Goal: Use online tool/utility: Utilize a website feature to perform a specific function

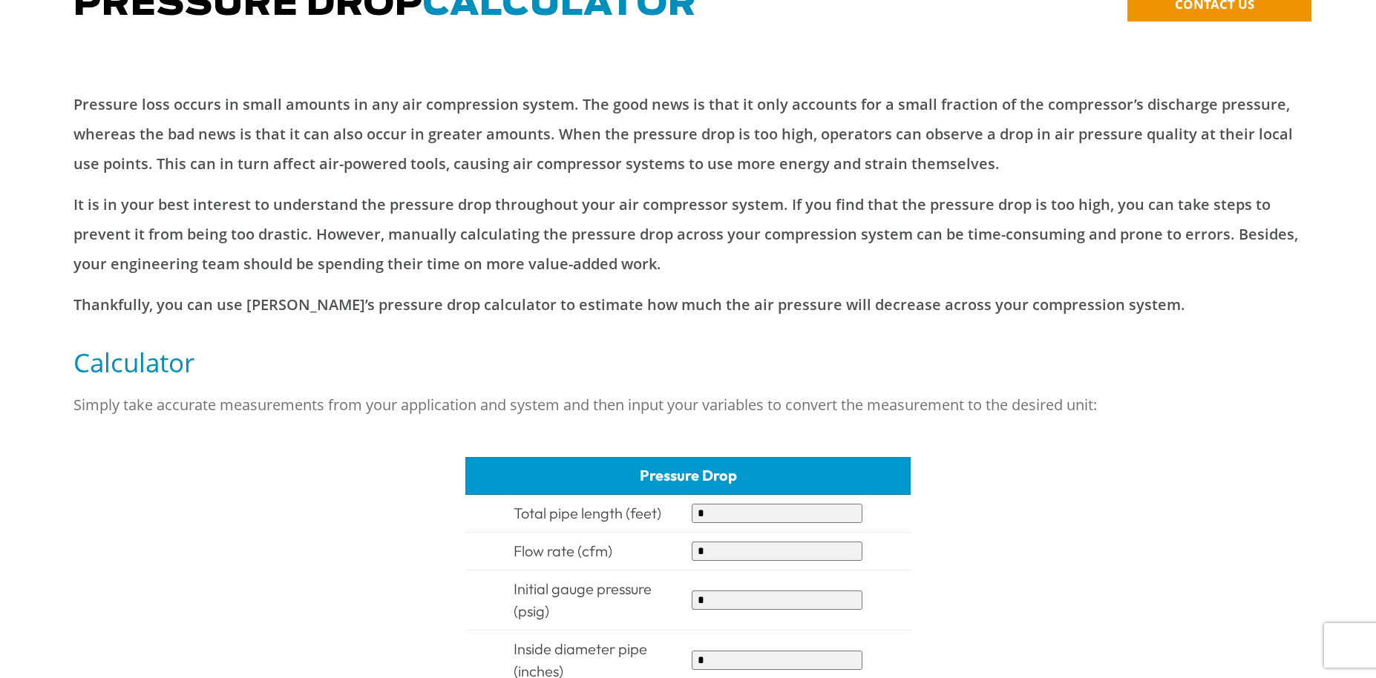
scroll to position [371, 0]
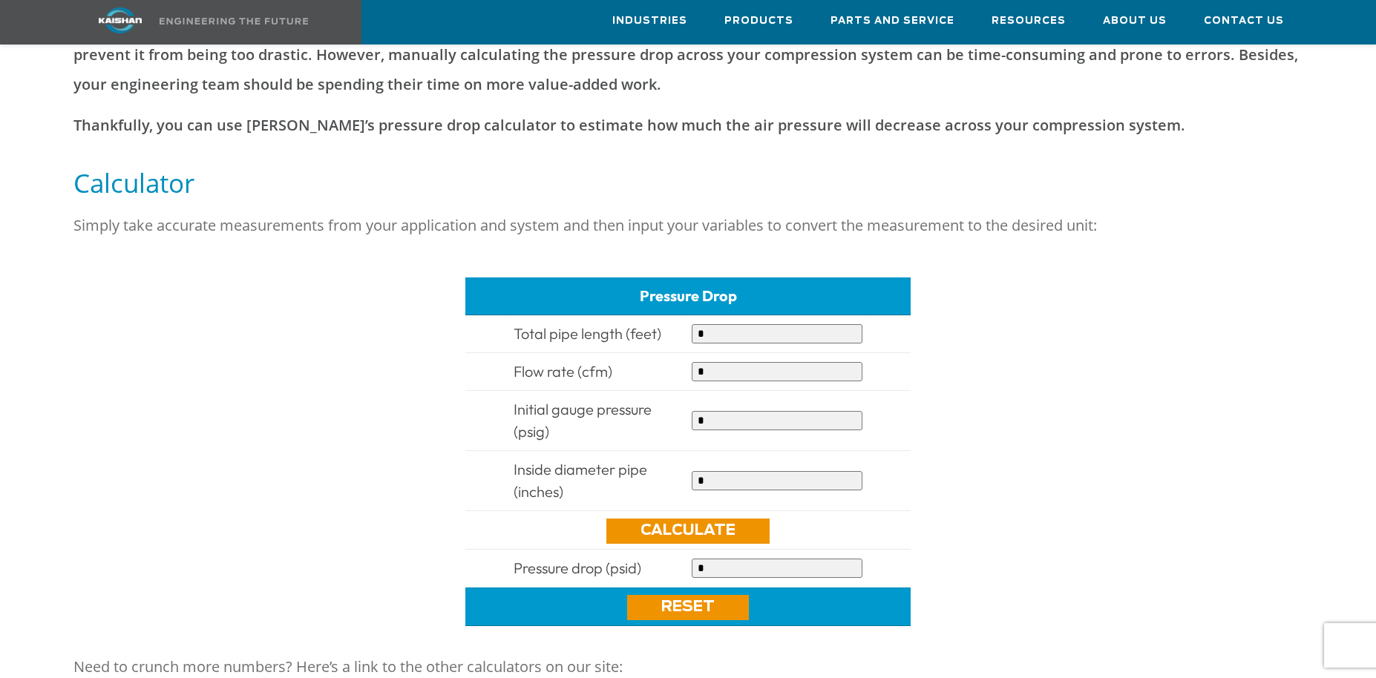
drag, startPoint x: 707, startPoint y: 308, endPoint x: 660, endPoint y: 312, distance: 46.9
click at [660, 315] on tr "Total pipe length (feet) *" at bounding box center [687, 334] width 445 height 38
type input "**"
click at [725, 362] on input "*" at bounding box center [777, 371] width 171 height 19
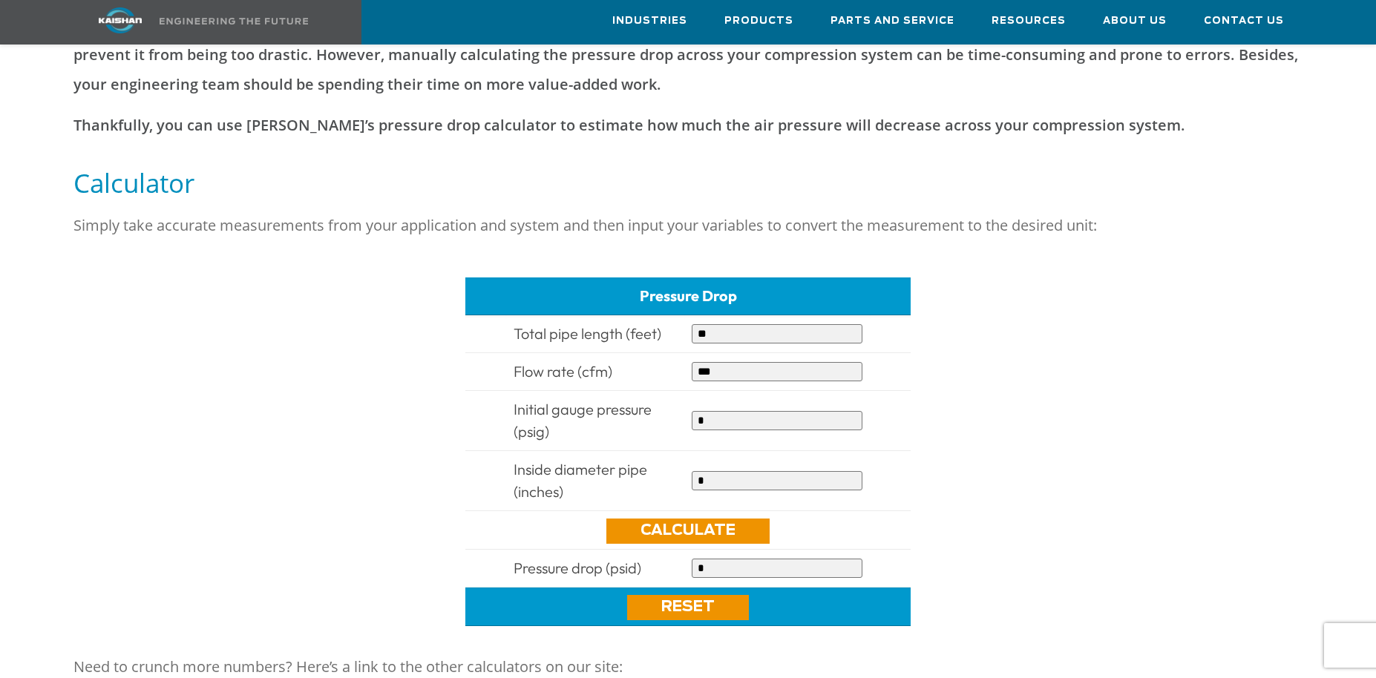
type input "***"
drag, startPoint x: 707, startPoint y: 396, endPoint x: 691, endPoint y: 396, distance: 16.3
click at [692, 411] on input "*" at bounding box center [777, 420] width 171 height 19
type input "*"
click at [732, 471] on input "*" at bounding box center [777, 480] width 171 height 19
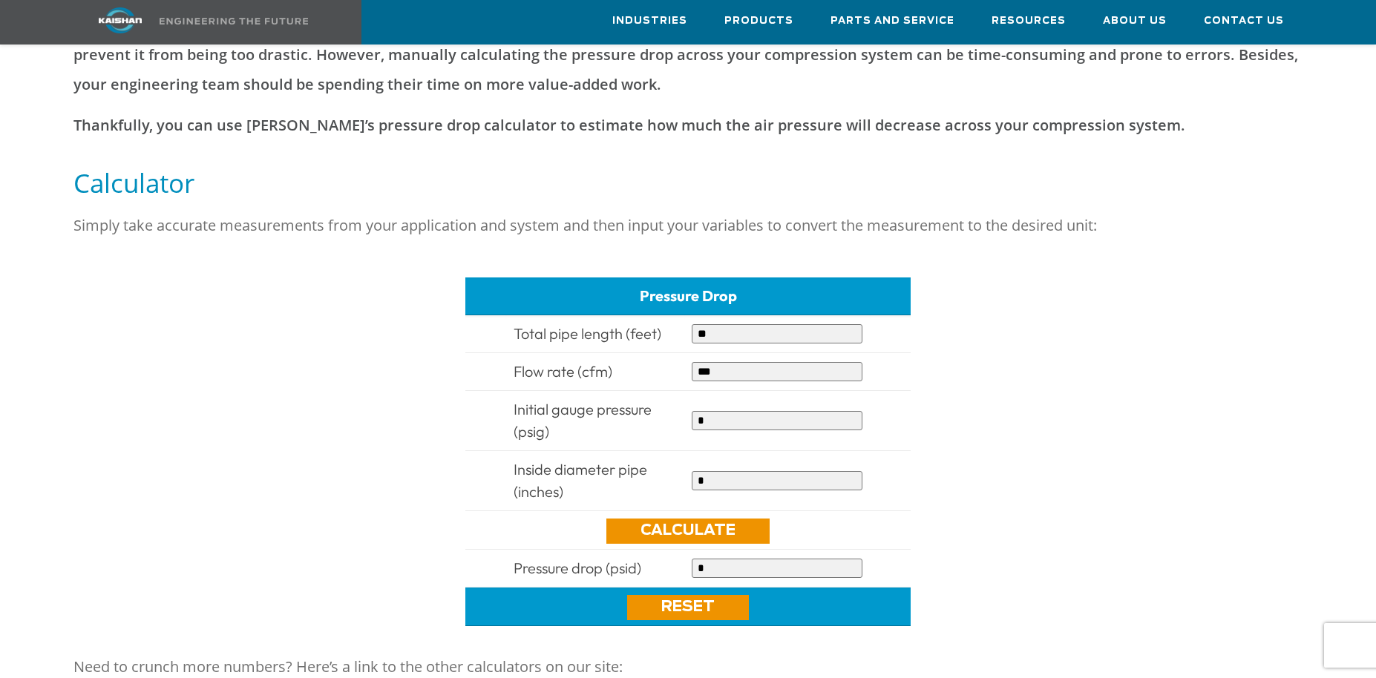
drag, startPoint x: 732, startPoint y: 453, endPoint x: 677, endPoint y: 454, distance: 54.9
click at [677, 454] on tr "Inside diameter pipe (inches) *" at bounding box center [687, 481] width 445 height 60
type input "*"
drag, startPoint x: 713, startPoint y: 397, endPoint x: 659, endPoint y: 398, distance: 54.2
click at [659, 398] on tr "Initial gauge pressure (psig) *" at bounding box center [687, 421] width 445 height 60
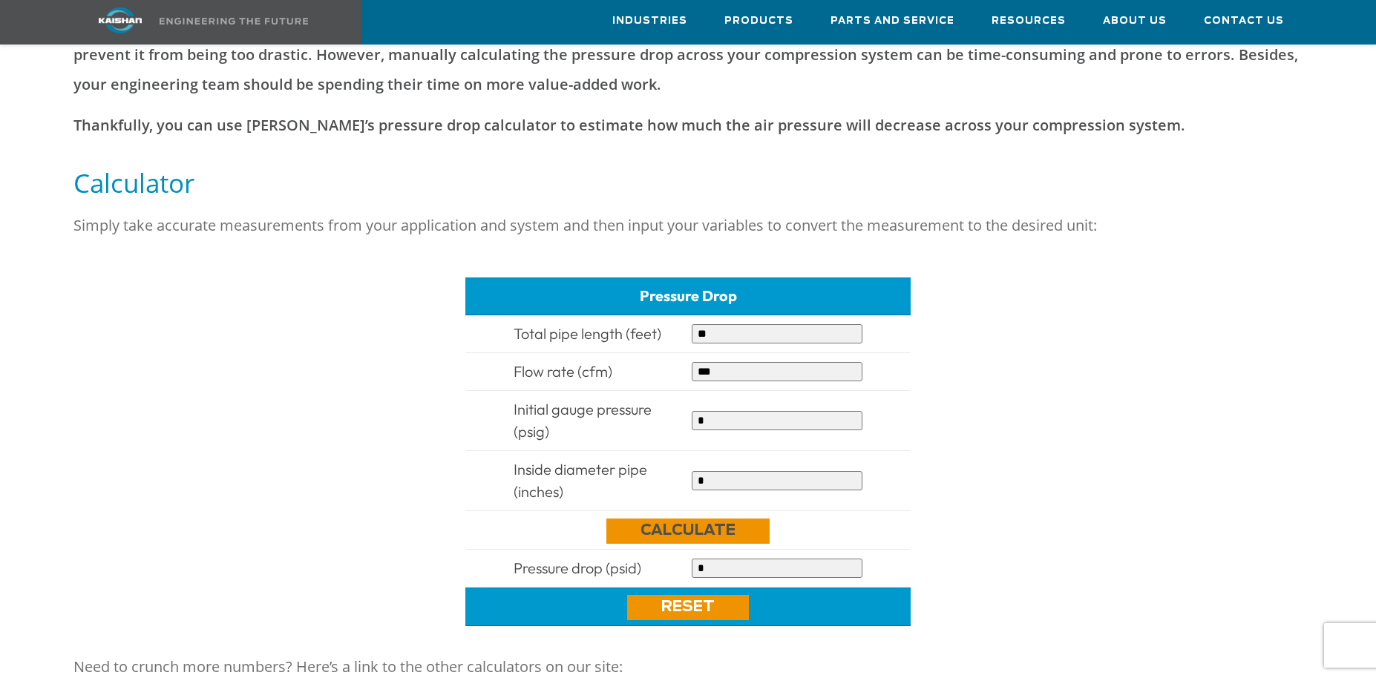
type input "*"
click at [694, 519] on link "Calculate" at bounding box center [687, 531] width 163 height 25
type input "********"
drag, startPoint x: 714, startPoint y: 398, endPoint x: 669, endPoint y: 396, distance: 45.3
click at [669, 396] on tr "Initial gauge pressure (psig) *" at bounding box center [687, 421] width 445 height 60
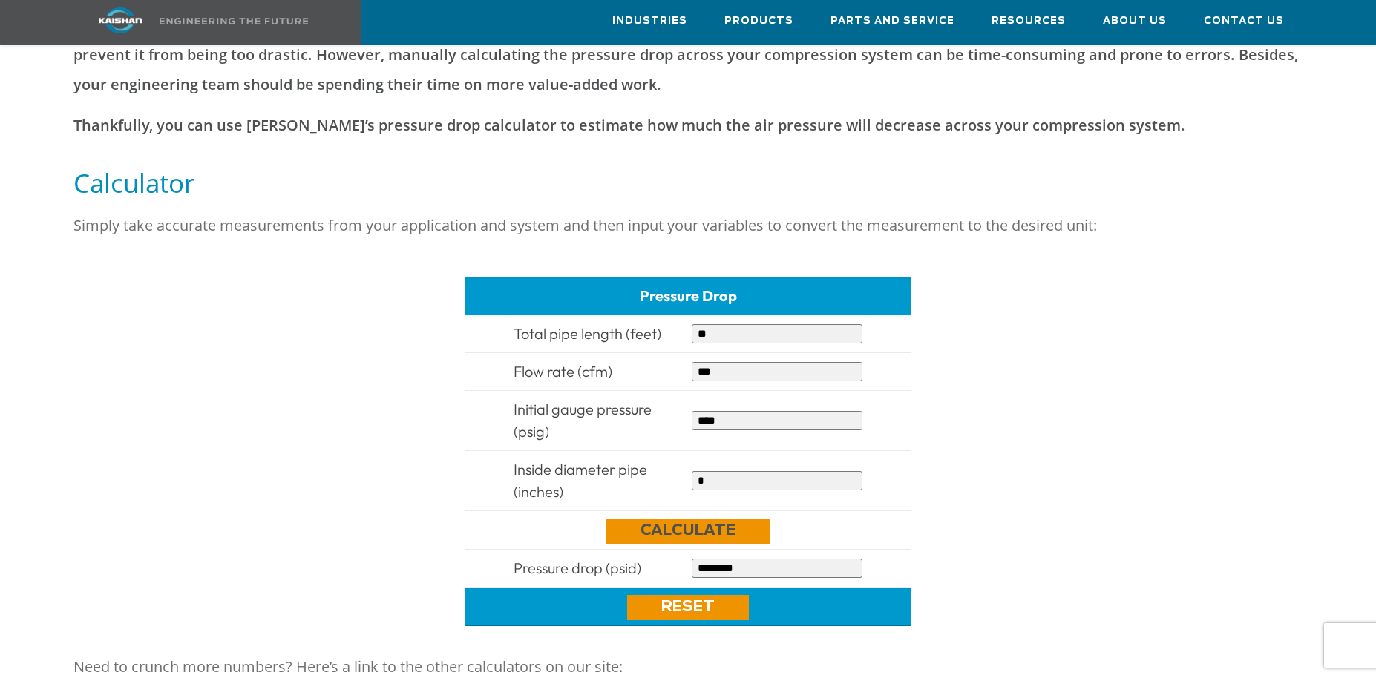
type input "****"
click at [688, 519] on link "Calculate" at bounding box center [687, 531] width 163 height 25
type input "**********"
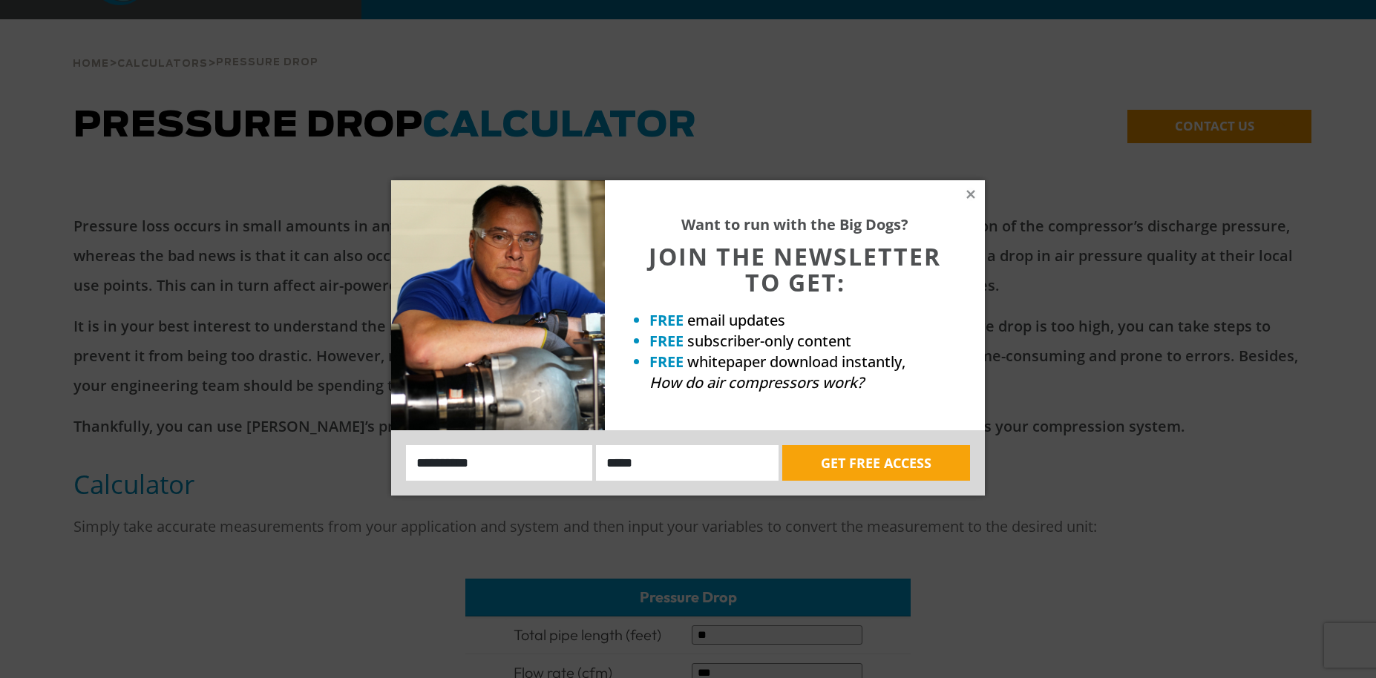
scroll to position [0, 0]
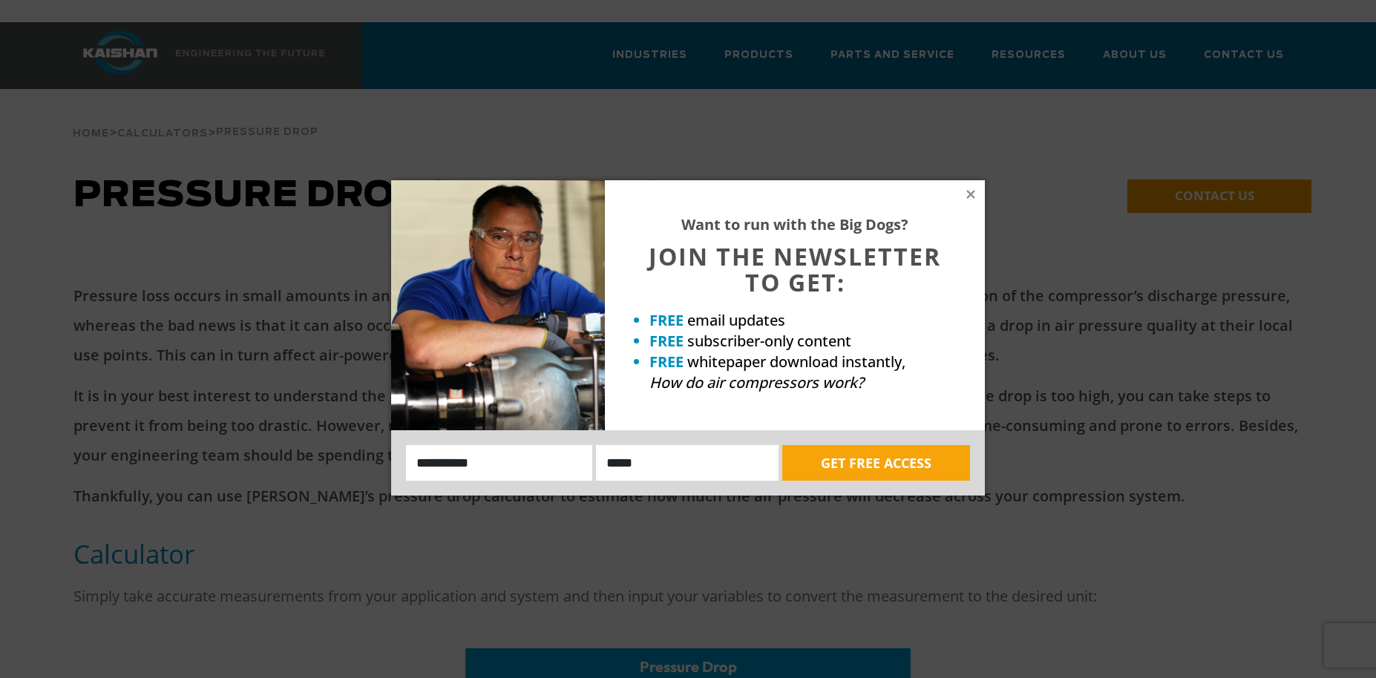
click at [976, 189] on div "Want to run with the Big Dogs? JOIN THE NEWSLETTER TO GET: FREE email updates F…" at bounding box center [795, 305] width 380 height 250
click at [968, 193] on icon at bounding box center [970, 194] width 13 height 13
